Goal: Entertainment & Leisure: Consume media (video, audio)

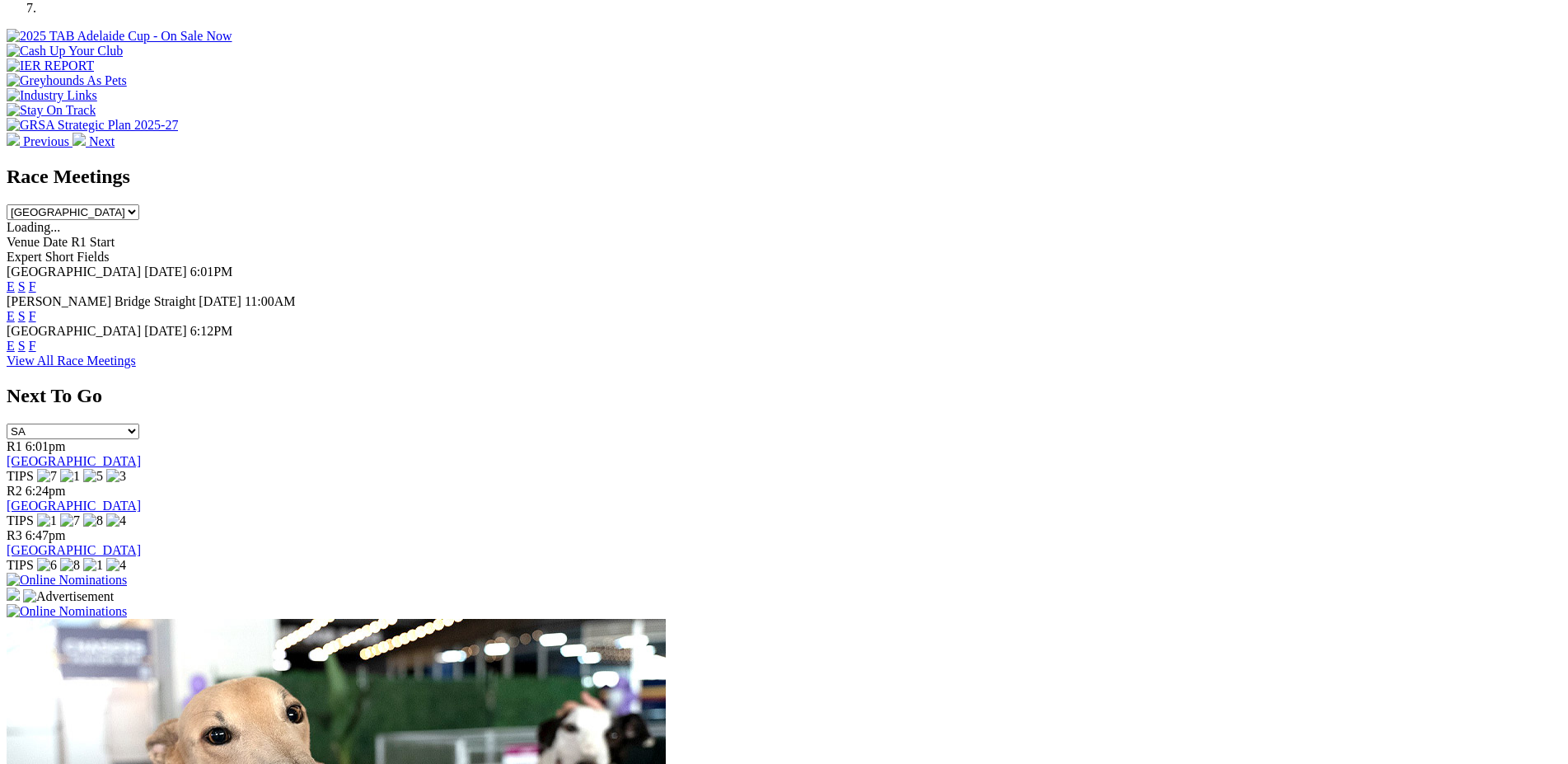
scroll to position [600, 0]
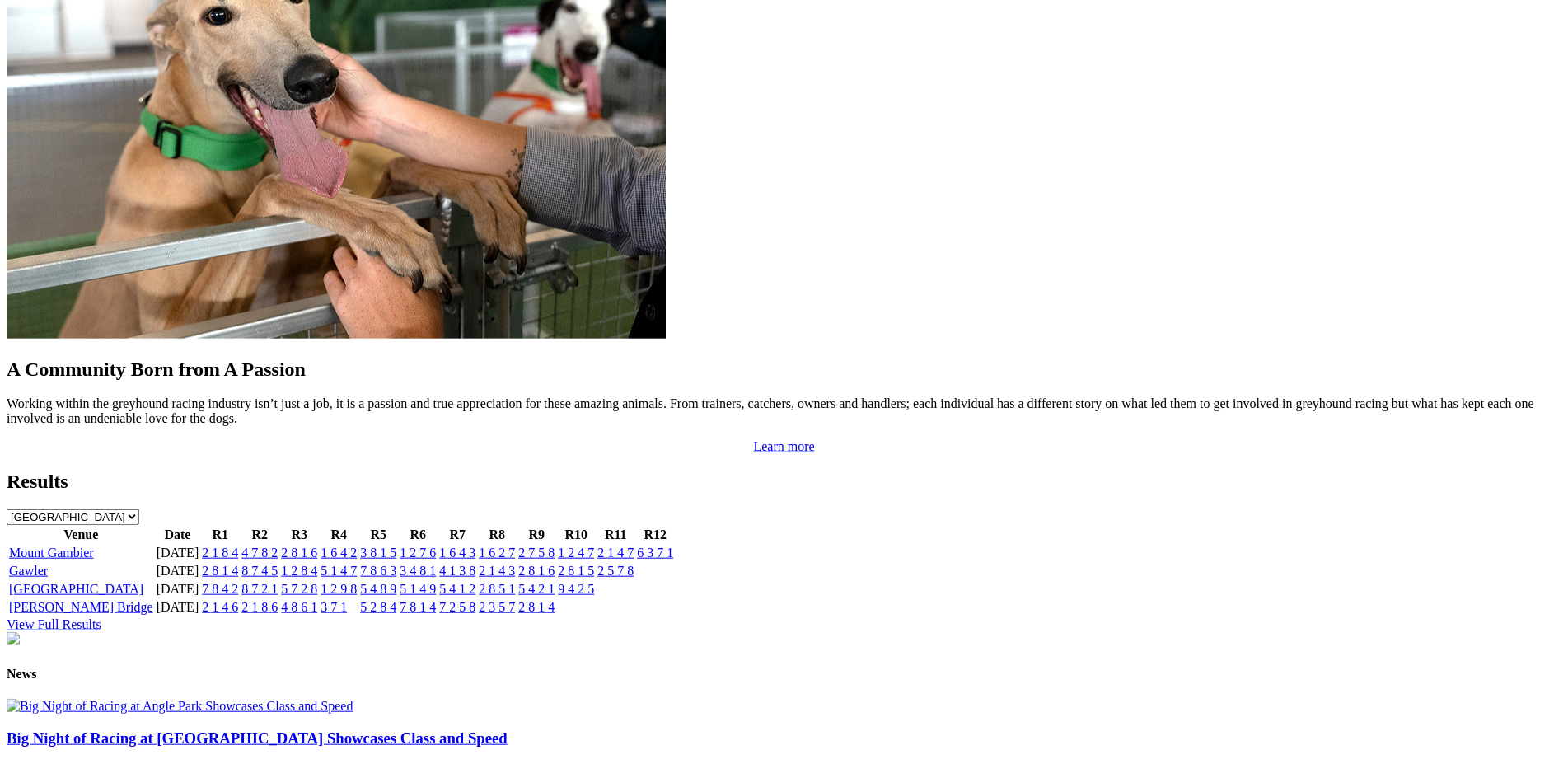
scroll to position [1319, 0]
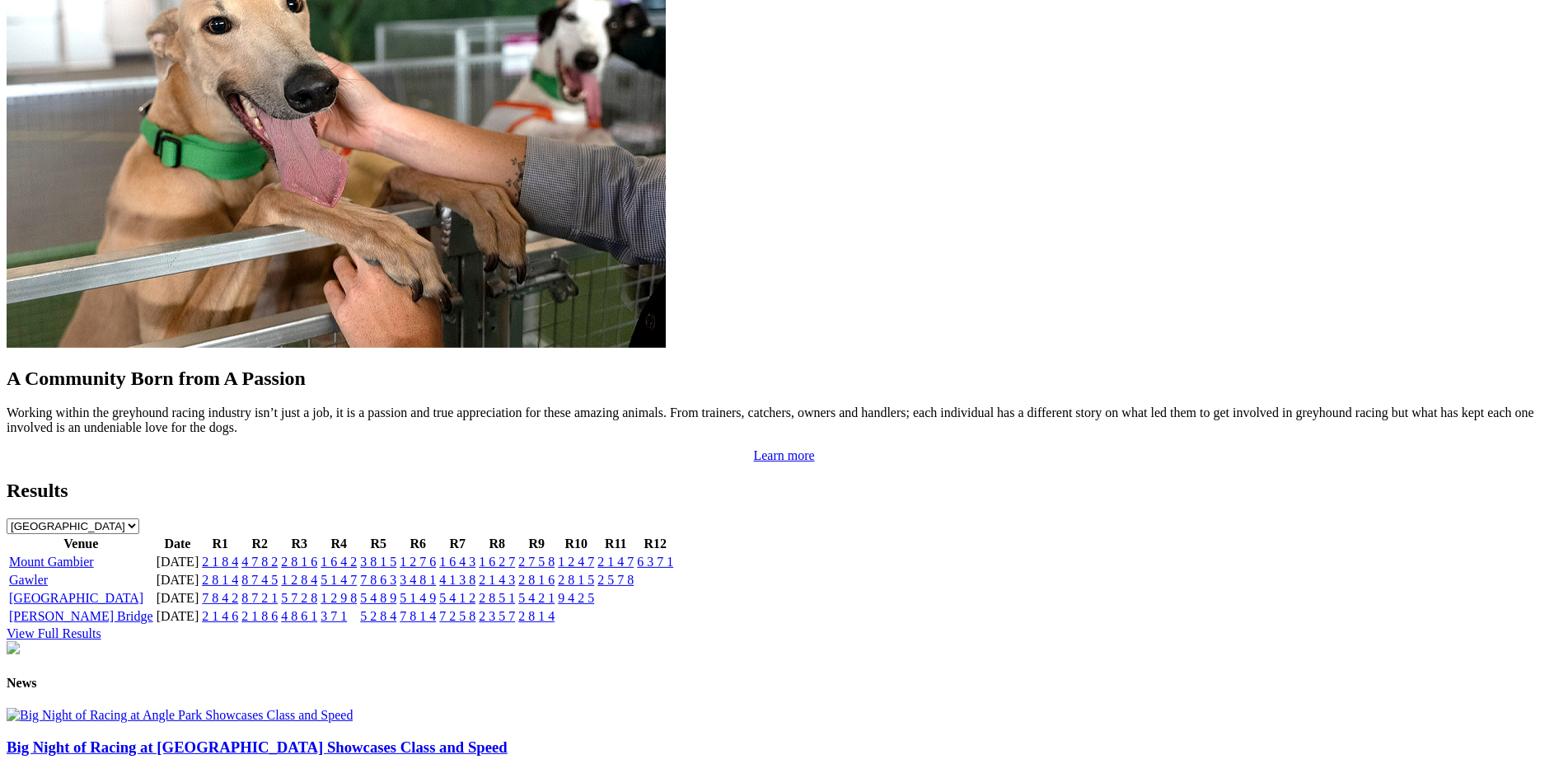
click at [317, 554] on link "2 8 1 6" at bounding box center [299, 561] width 37 height 14
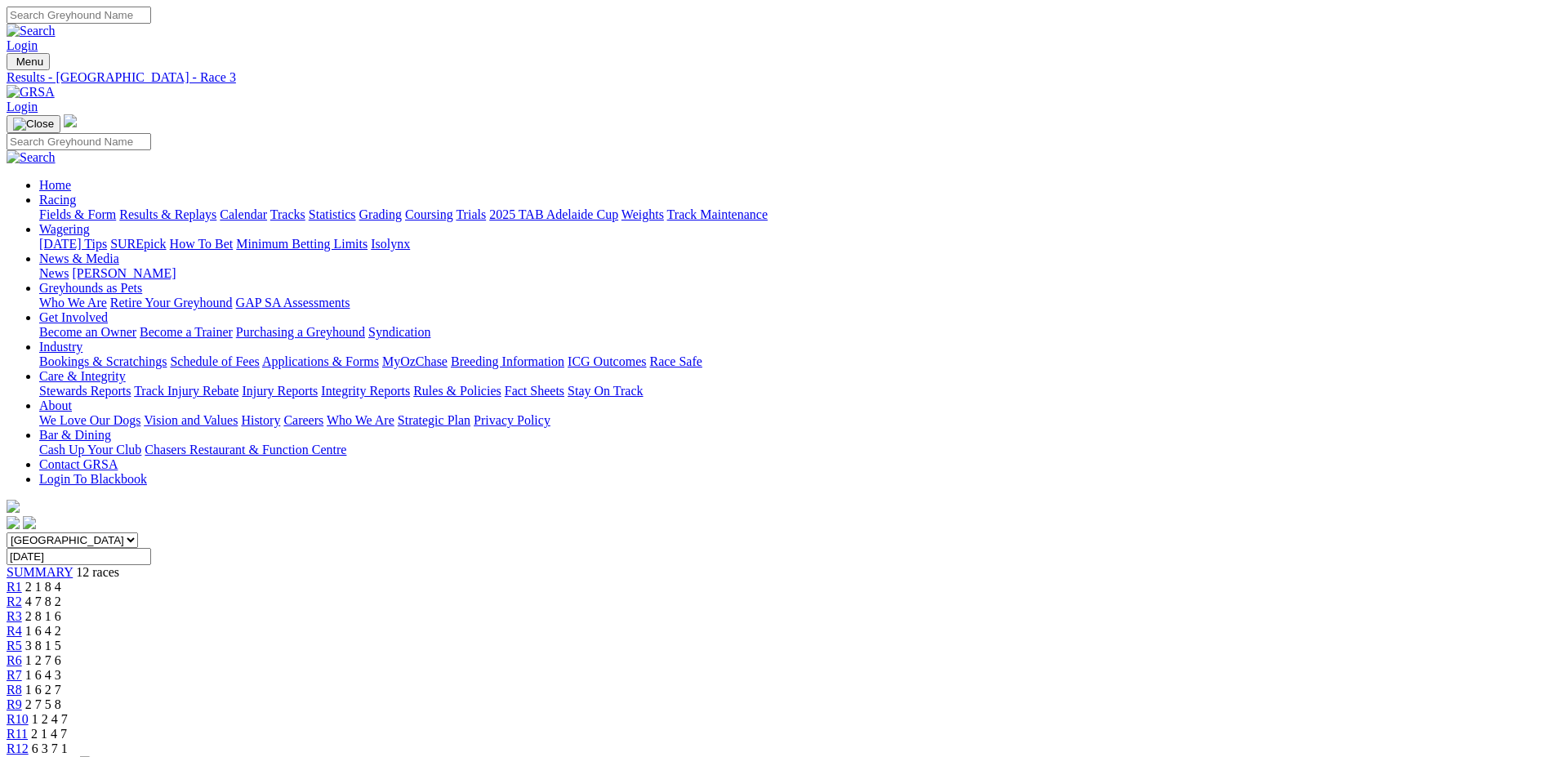
drag, startPoint x: 1559, startPoint y: 57, endPoint x: 1556, endPoint y: 83, distance: 26.2
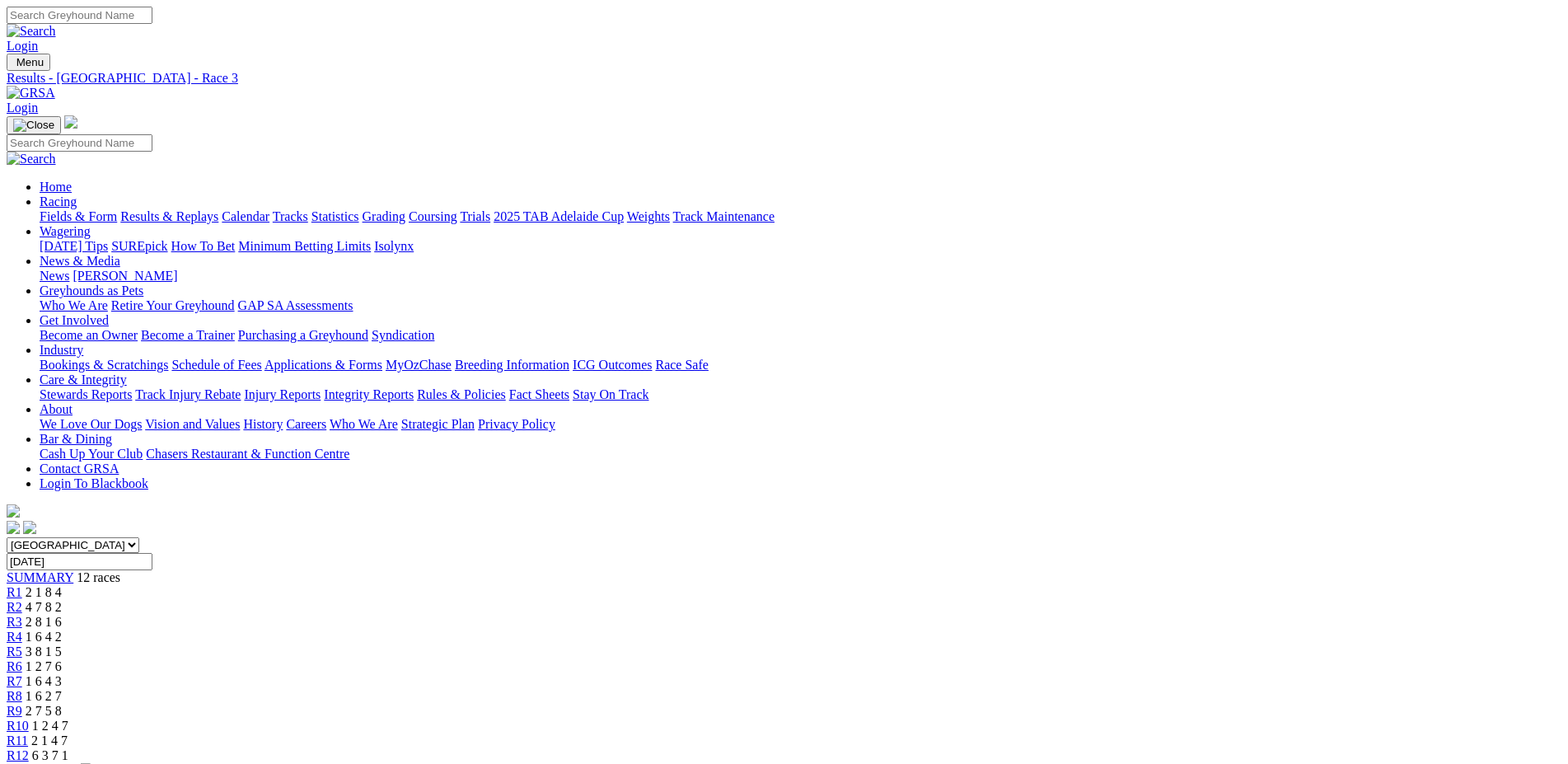
click at [22, 630] on span "R4" at bounding box center [14, 637] width 15 height 14
